Goal: Task Accomplishment & Management: Manage account settings

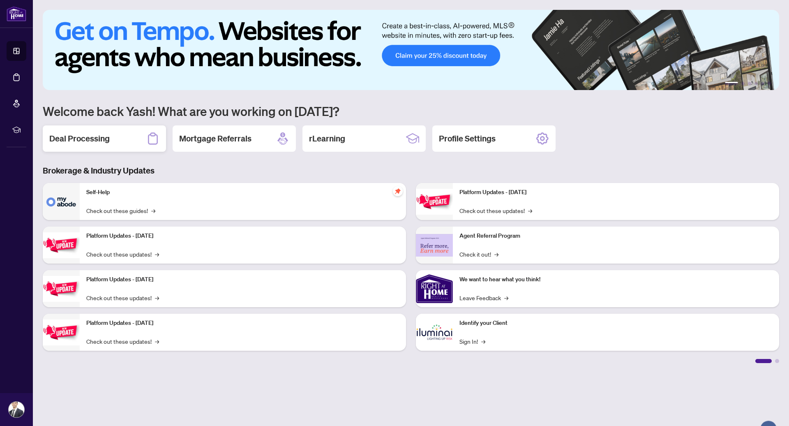
click at [125, 143] on div "Deal Processing" at bounding box center [104, 138] width 123 height 26
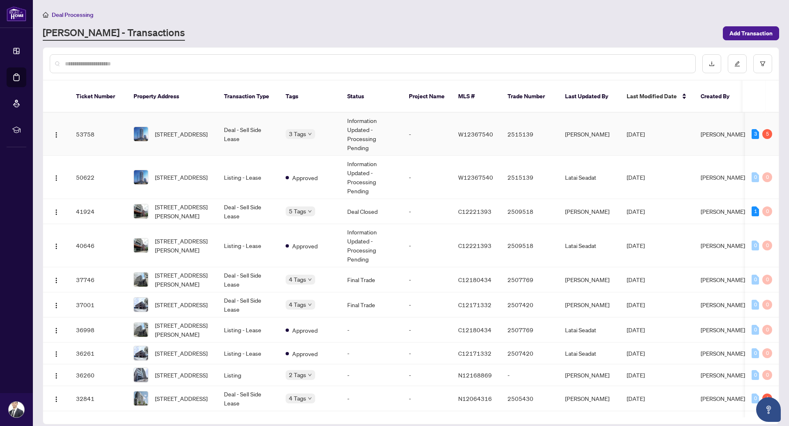
click at [425, 117] on td "-" at bounding box center [426, 134] width 49 height 43
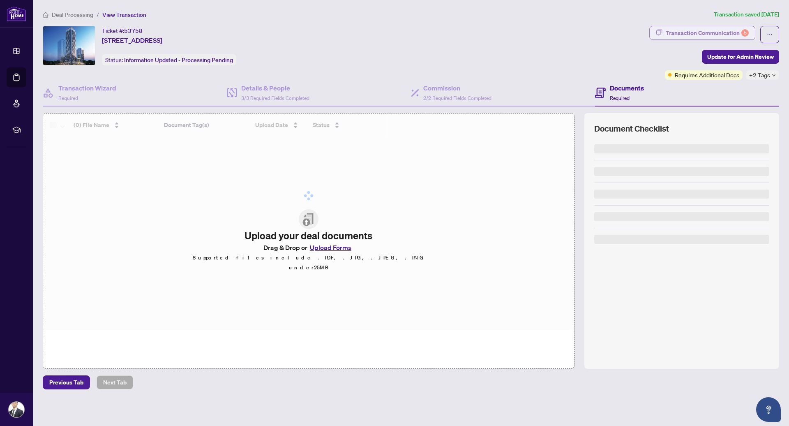
click at [680, 37] on div "Transaction Communication 5" at bounding box center [707, 32] width 83 height 13
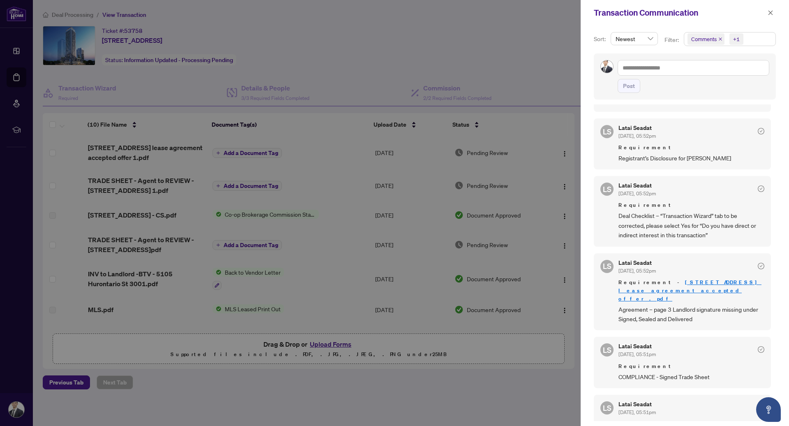
scroll to position [83, 0]
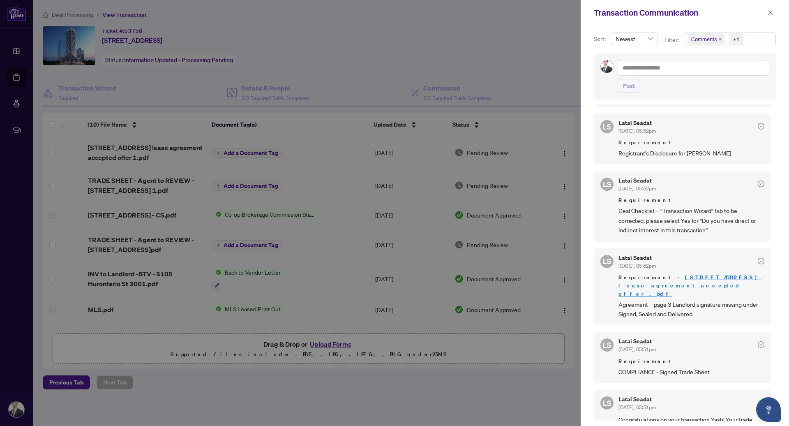
click at [737, 221] on span "Deal Checklist – “Transaction Wizard” tab to be corrected, please select Yes fo…" at bounding box center [692, 220] width 146 height 29
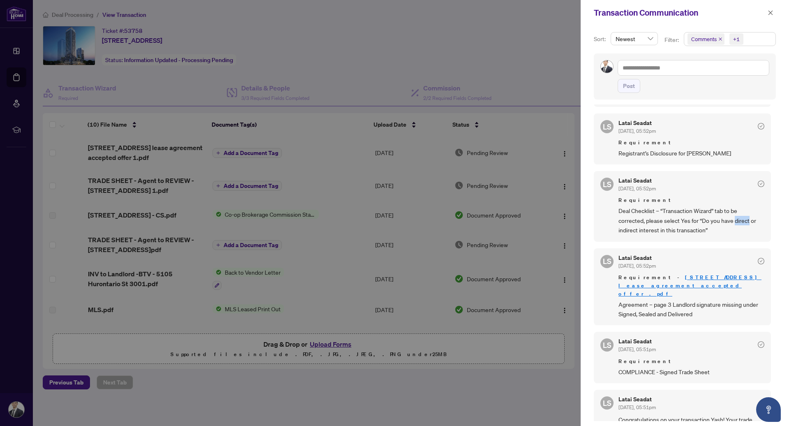
click at [737, 221] on span "Deal Checklist – “Transaction Wizard” tab to be corrected, please select Yes fo…" at bounding box center [692, 220] width 146 height 29
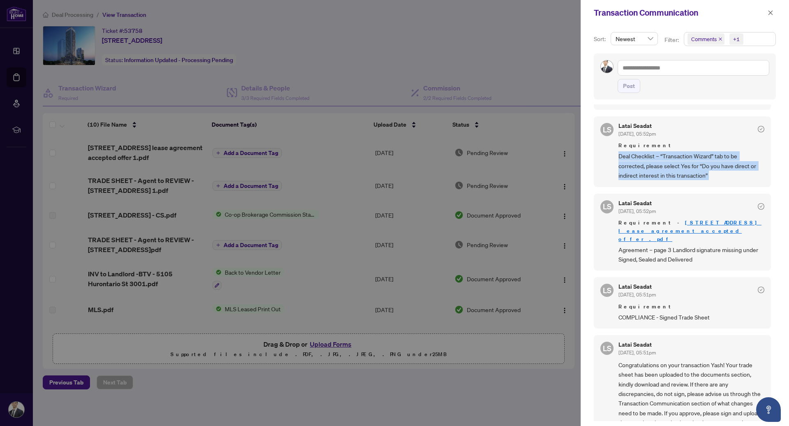
scroll to position [138, 0]
click at [739, 245] on span "Agreement – page 3 Landlord signature missing under Signed, Sealed and Delivered" at bounding box center [692, 254] width 146 height 19
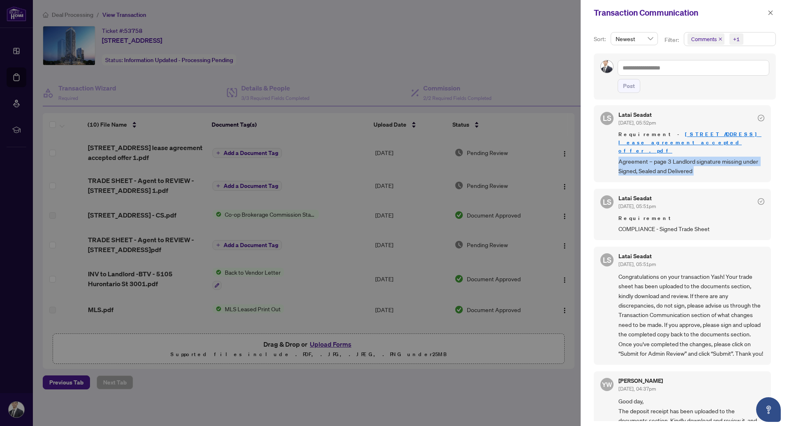
scroll to position [0, 0]
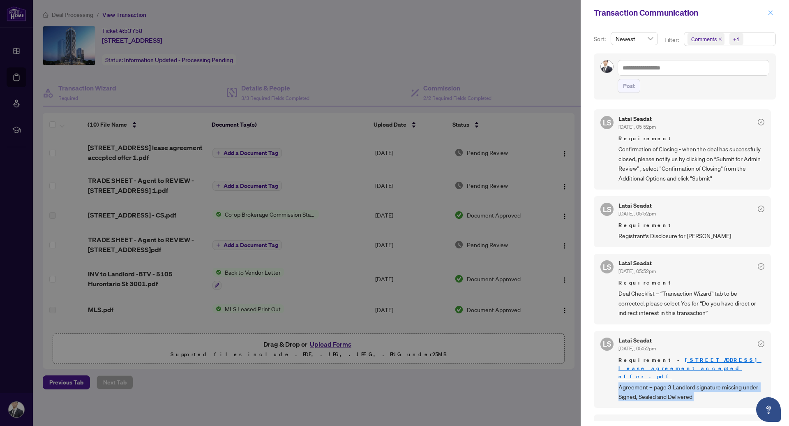
click at [772, 14] on icon "close" at bounding box center [771, 13] width 6 height 6
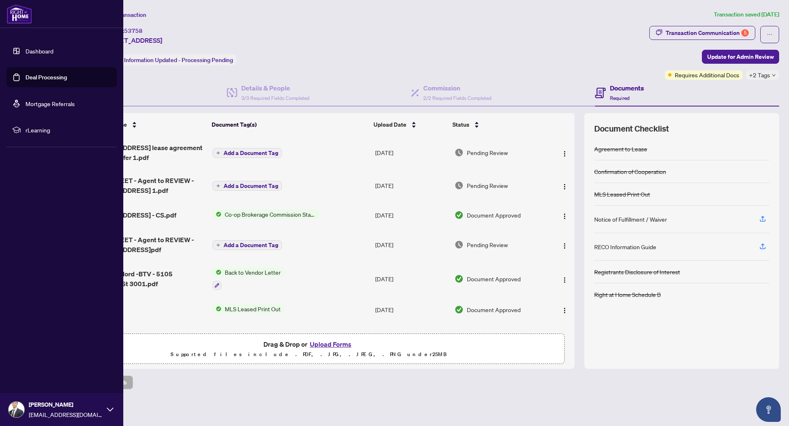
click at [14, 12] on img at bounding box center [19, 14] width 25 height 20
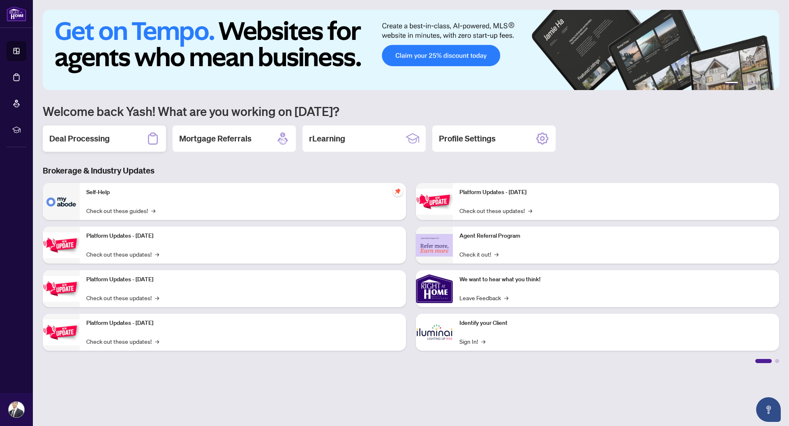
click at [142, 142] on div "Deal Processing" at bounding box center [104, 138] width 123 height 26
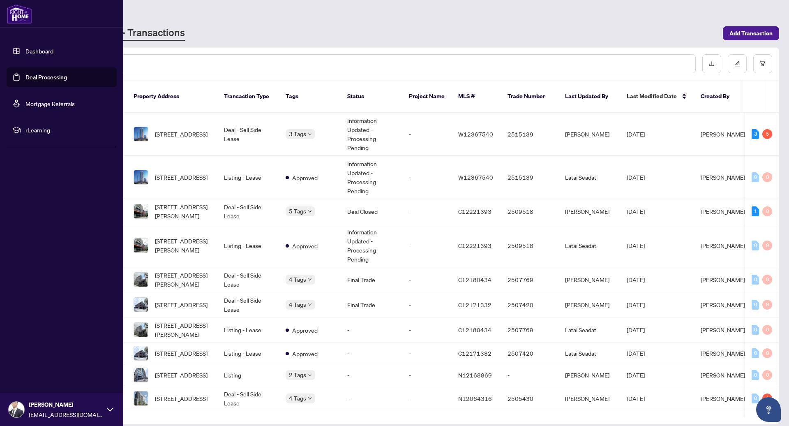
click at [21, 16] on img at bounding box center [19, 14] width 25 height 20
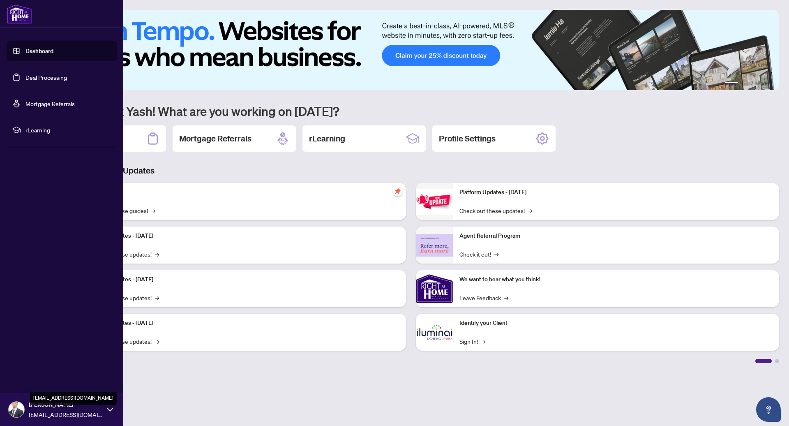
click at [70, 410] on span "[EMAIL_ADDRESS][DOMAIN_NAME]" at bounding box center [66, 414] width 74 height 9
click at [66, 407] on span "[PERSON_NAME]" at bounding box center [66, 404] width 74 height 9
click at [47, 361] on button "Logout" at bounding box center [62, 361] width 110 height 14
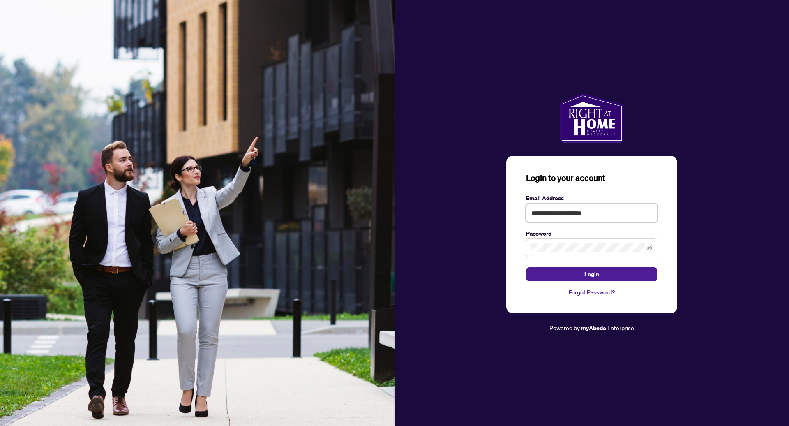
click at [565, 219] on input "**********" at bounding box center [592, 212] width 132 height 19
drag, startPoint x: 565, startPoint y: 214, endPoint x: 467, endPoint y: 211, distance: 97.9
click at [468, 211] on div "**********" at bounding box center [592, 213] width 395 height 240
type input "**********"
click at [526, 267] on button "Login" at bounding box center [592, 274] width 132 height 14
